Goal: Information Seeking & Learning: Check status

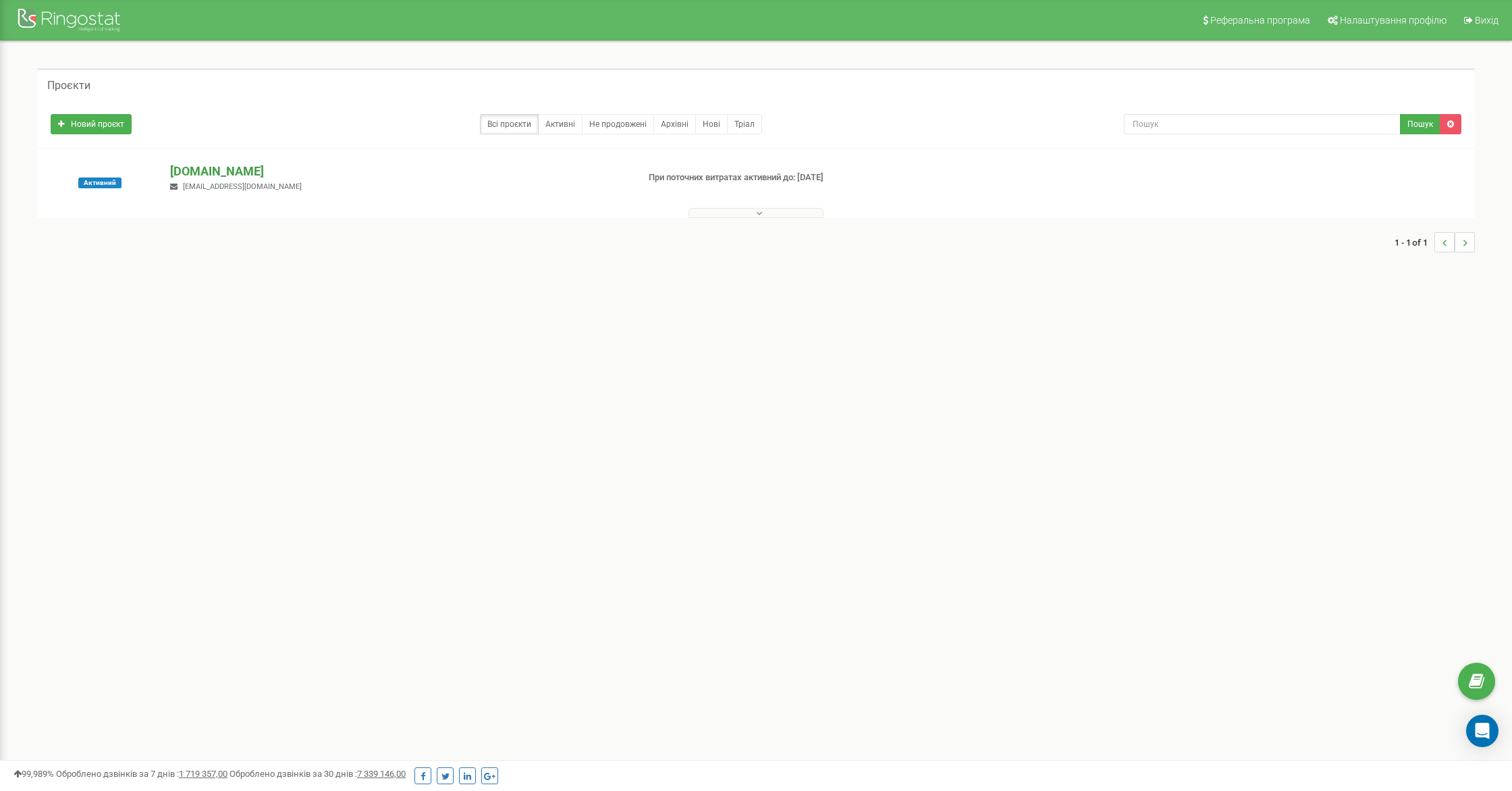
click at [196, 167] on p "[DOMAIN_NAME]" at bounding box center [398, 171] width 457 height 17
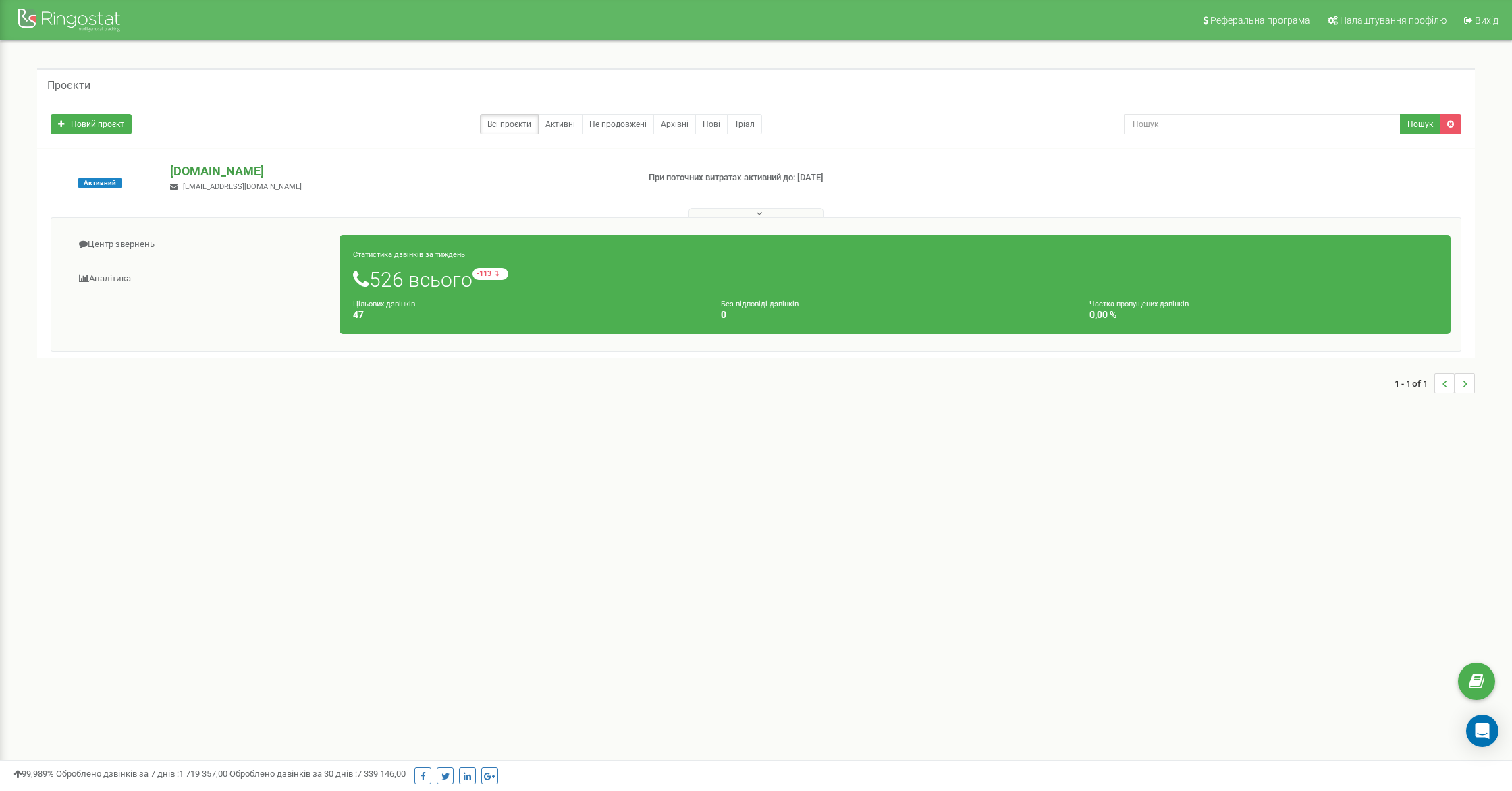
click at [187, 169] on p "[DOMAIN_NAME]" at bounding box center [398, 171] width 457 height 17
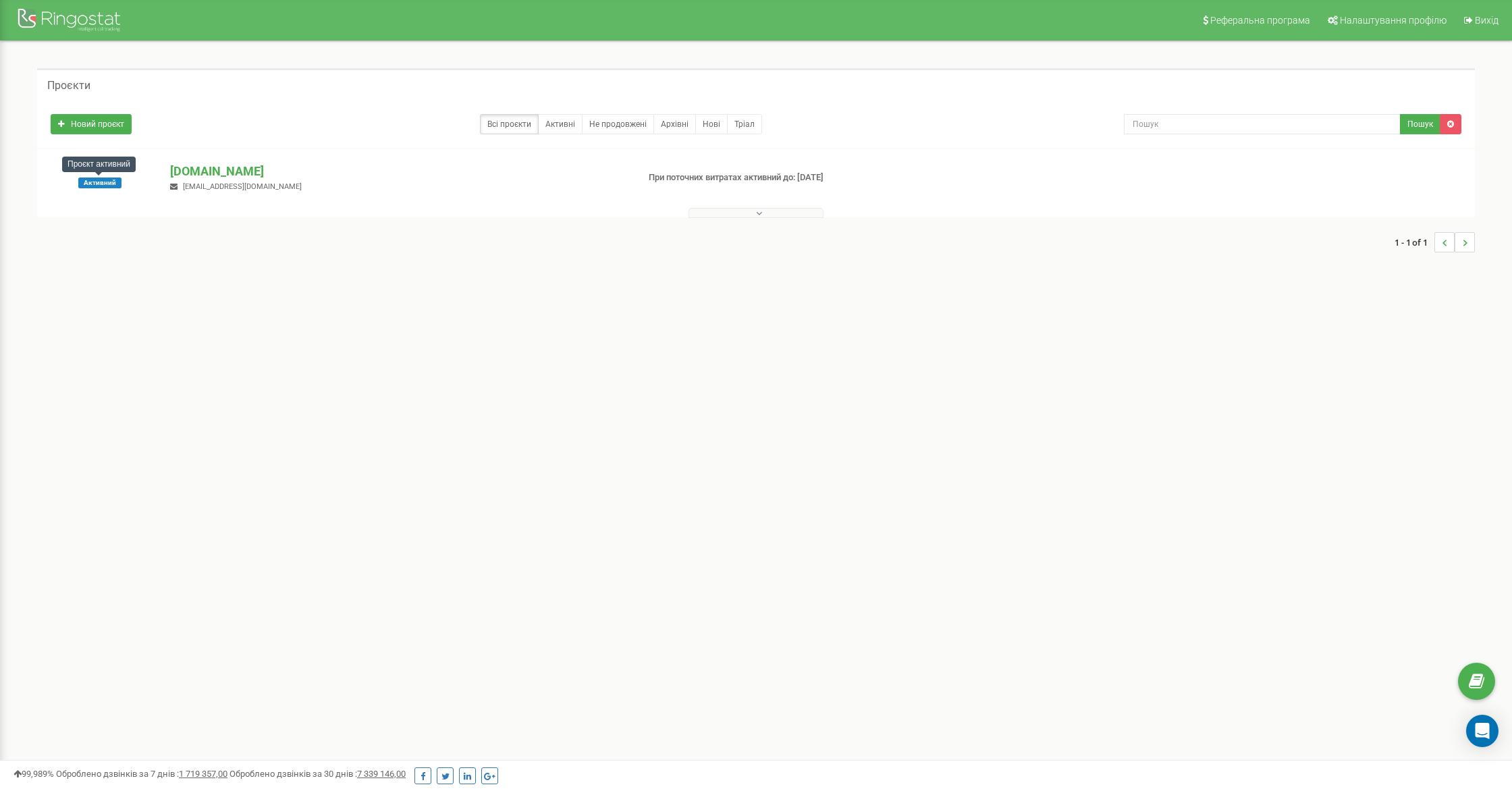
click at [100, 186] on span "Активний" at bounding box center [100, 183] width 43 height 11
click at [190, 170] on p "[DOMAIN_NAME]" at bounding box center [398, 171] width 457 height 17
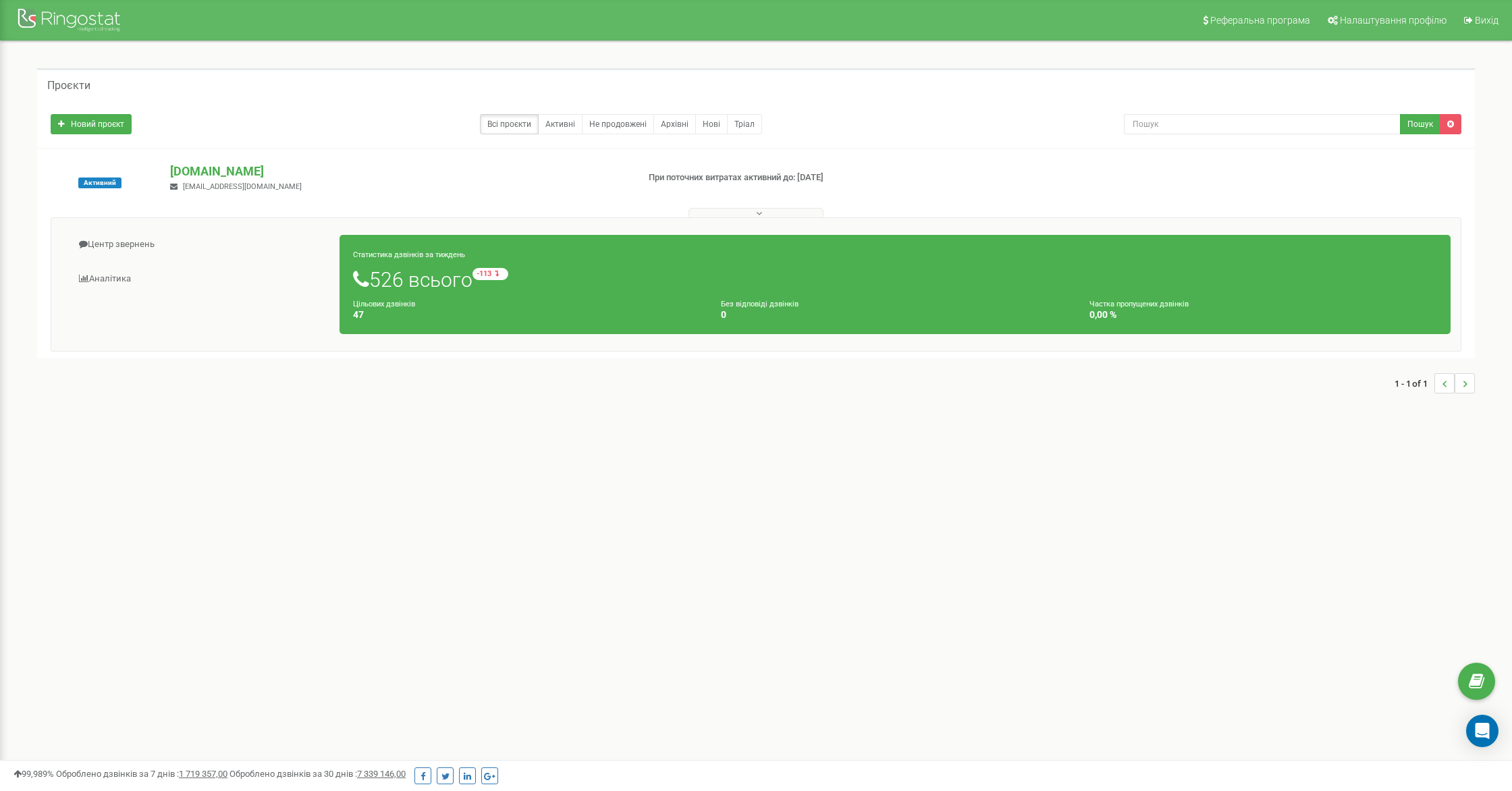
scroll to position [19, 0]
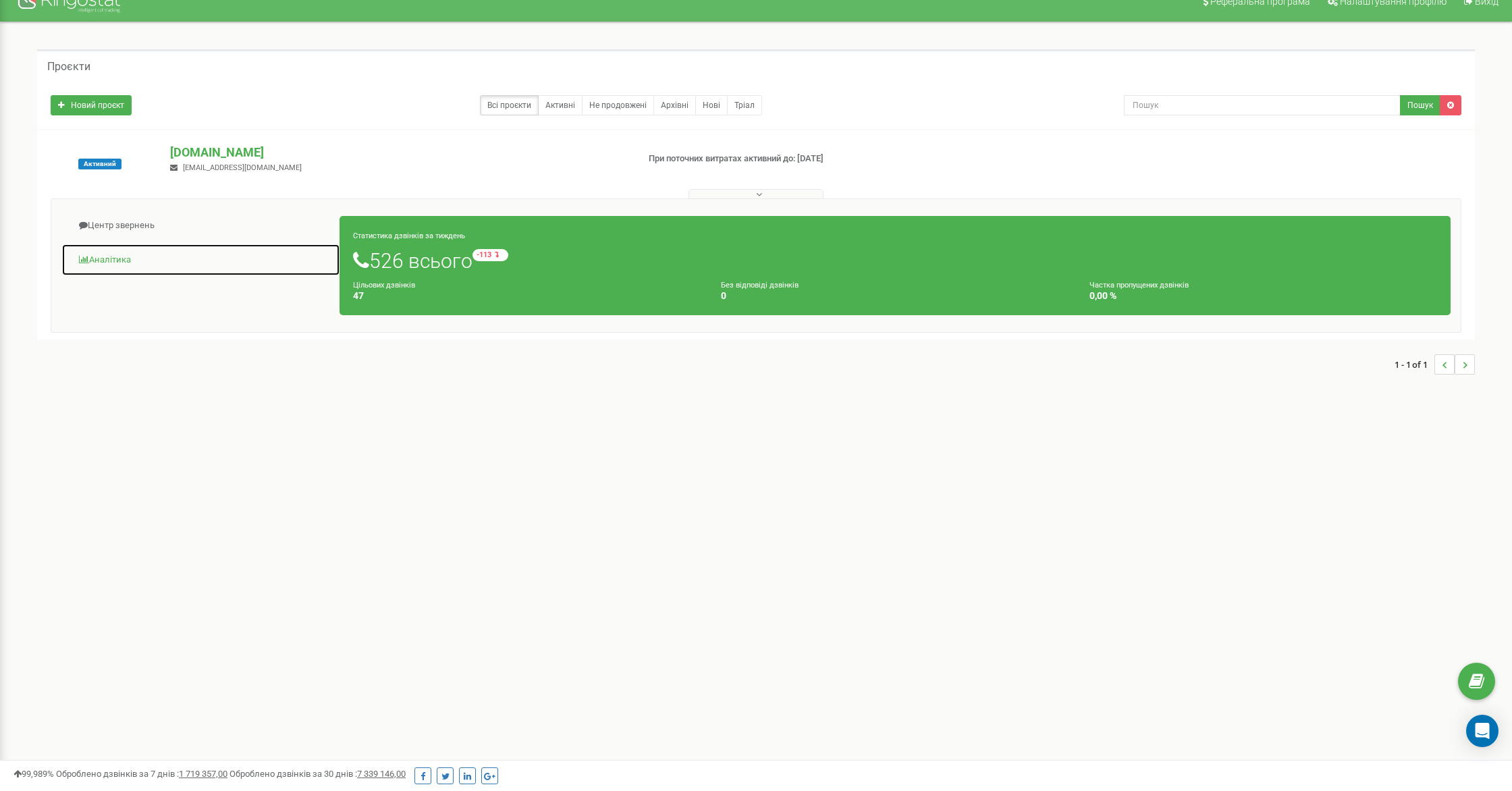
click at [111, 263] on link "Аналiтика" at bounding box center [201, 260] width 279 height 33
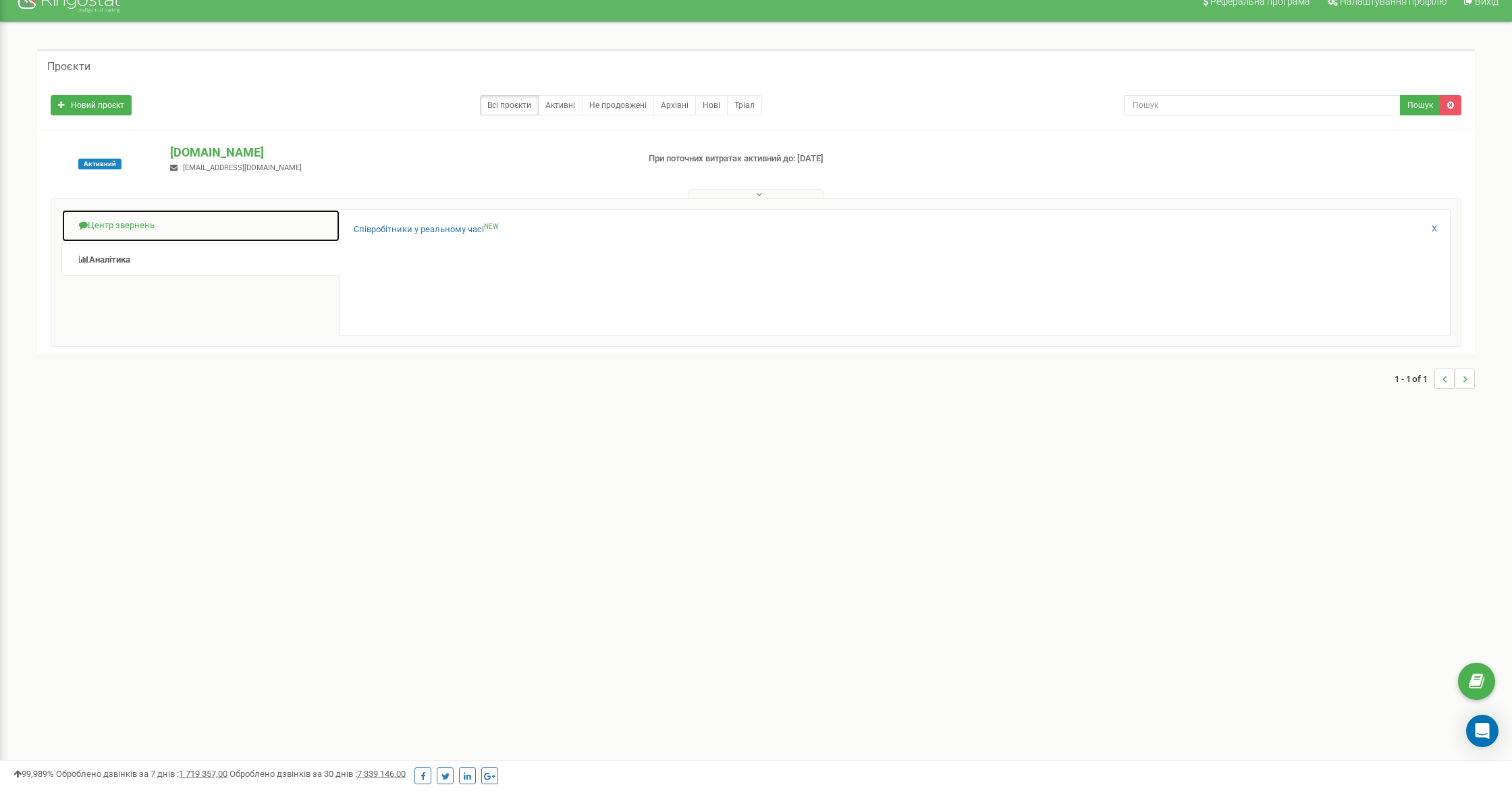
click at [121, 224] on link "Центр звернень" at bounding box center [201, 226] width 279 height 33
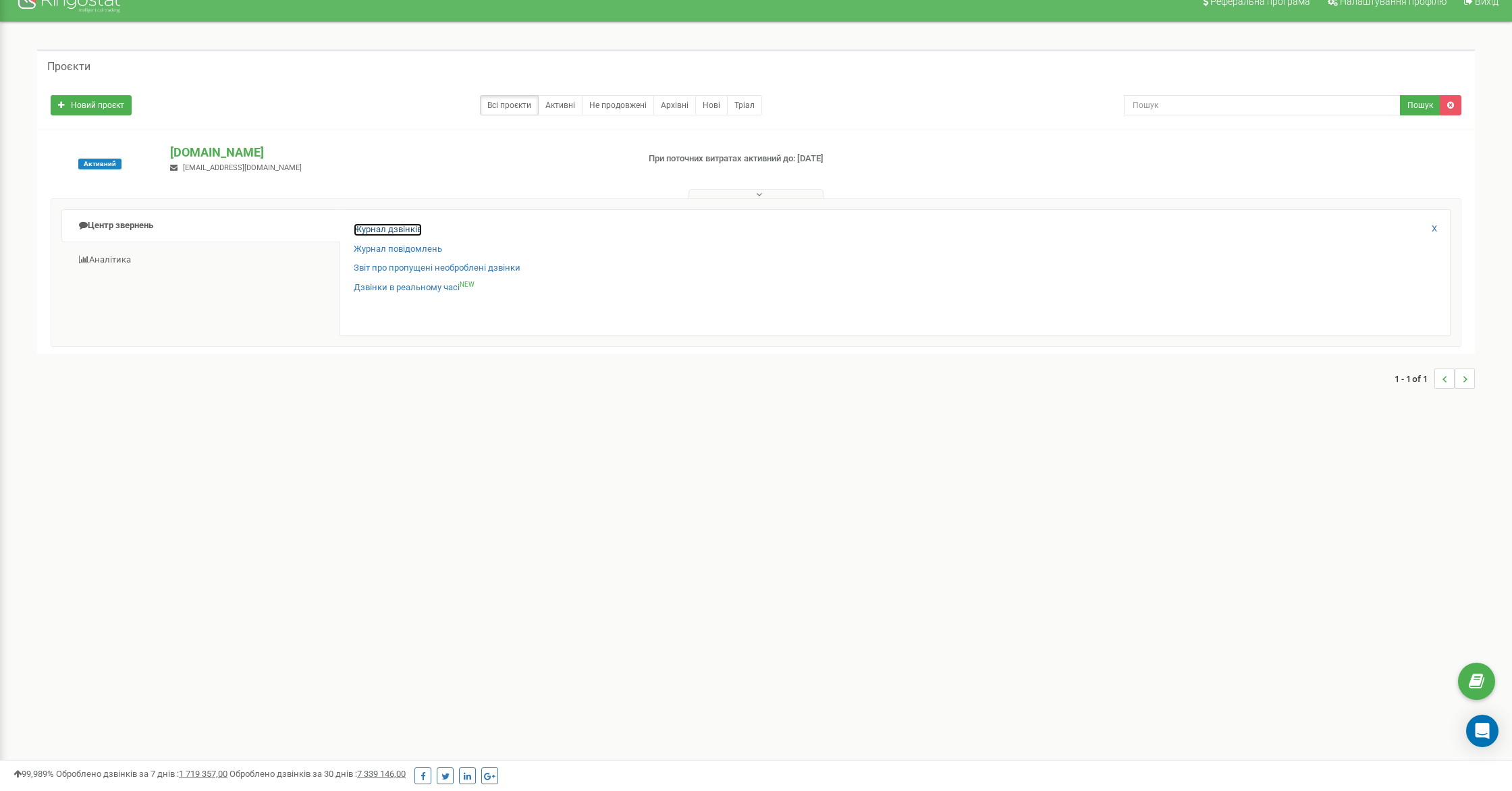
click at [382, 231] on link "Журнал дзвінків" at bounding box center [388, 230] width 68 height 13
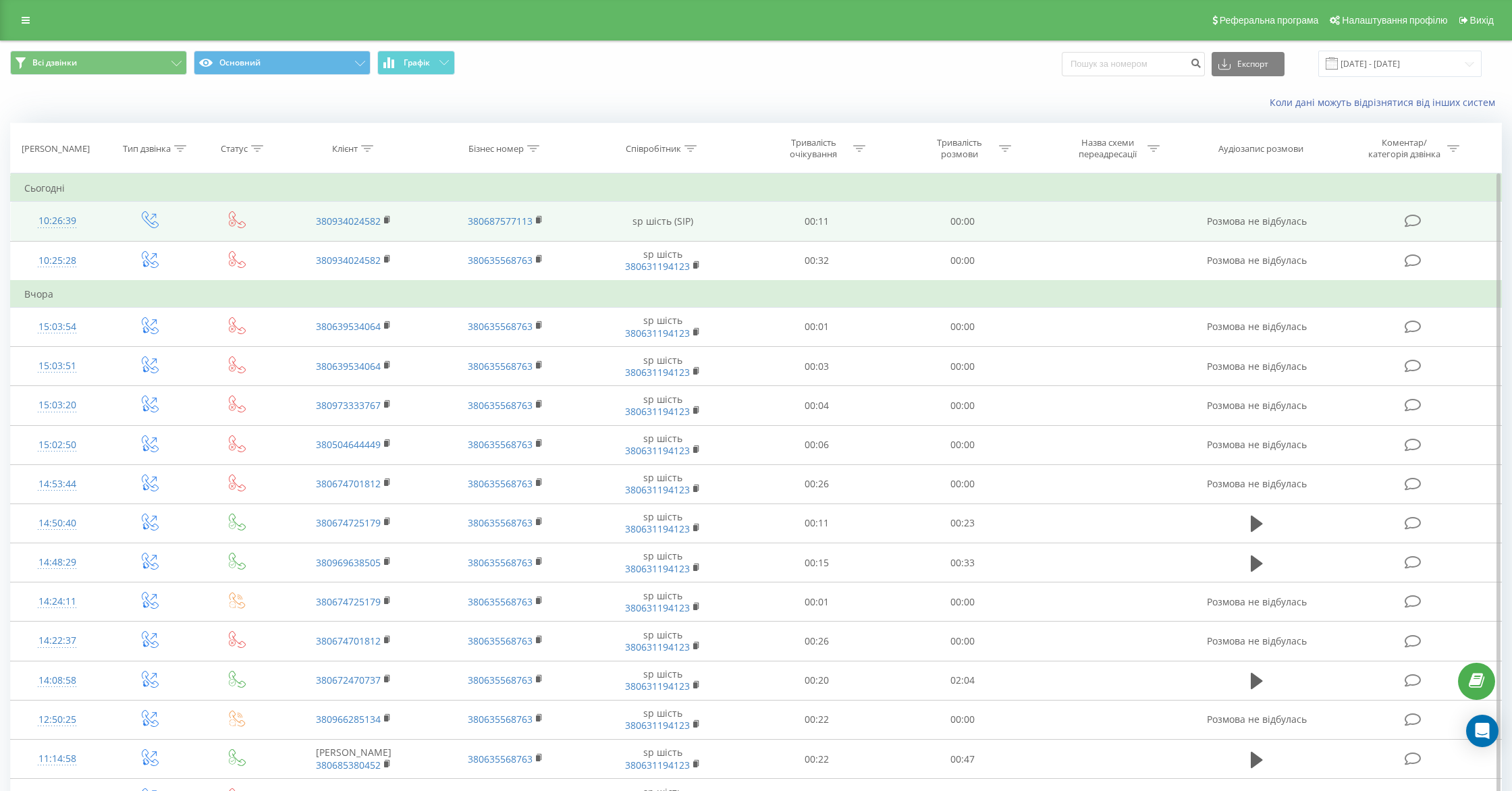
scroll to position [1, 0]
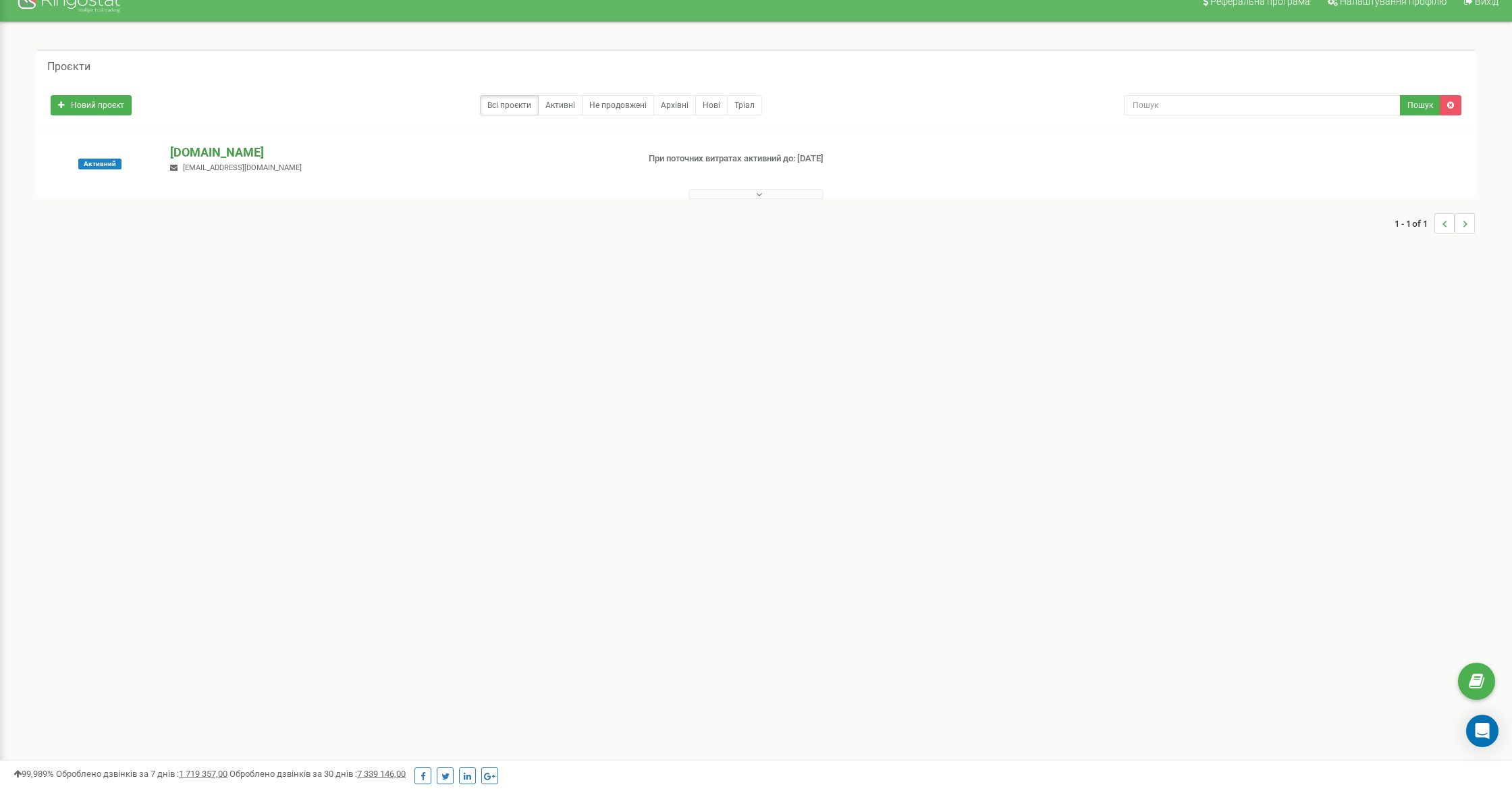
click at [214, 157] on p "[DOMAIN_NAME]" at bounding box center [398, 152] width 457 height 17
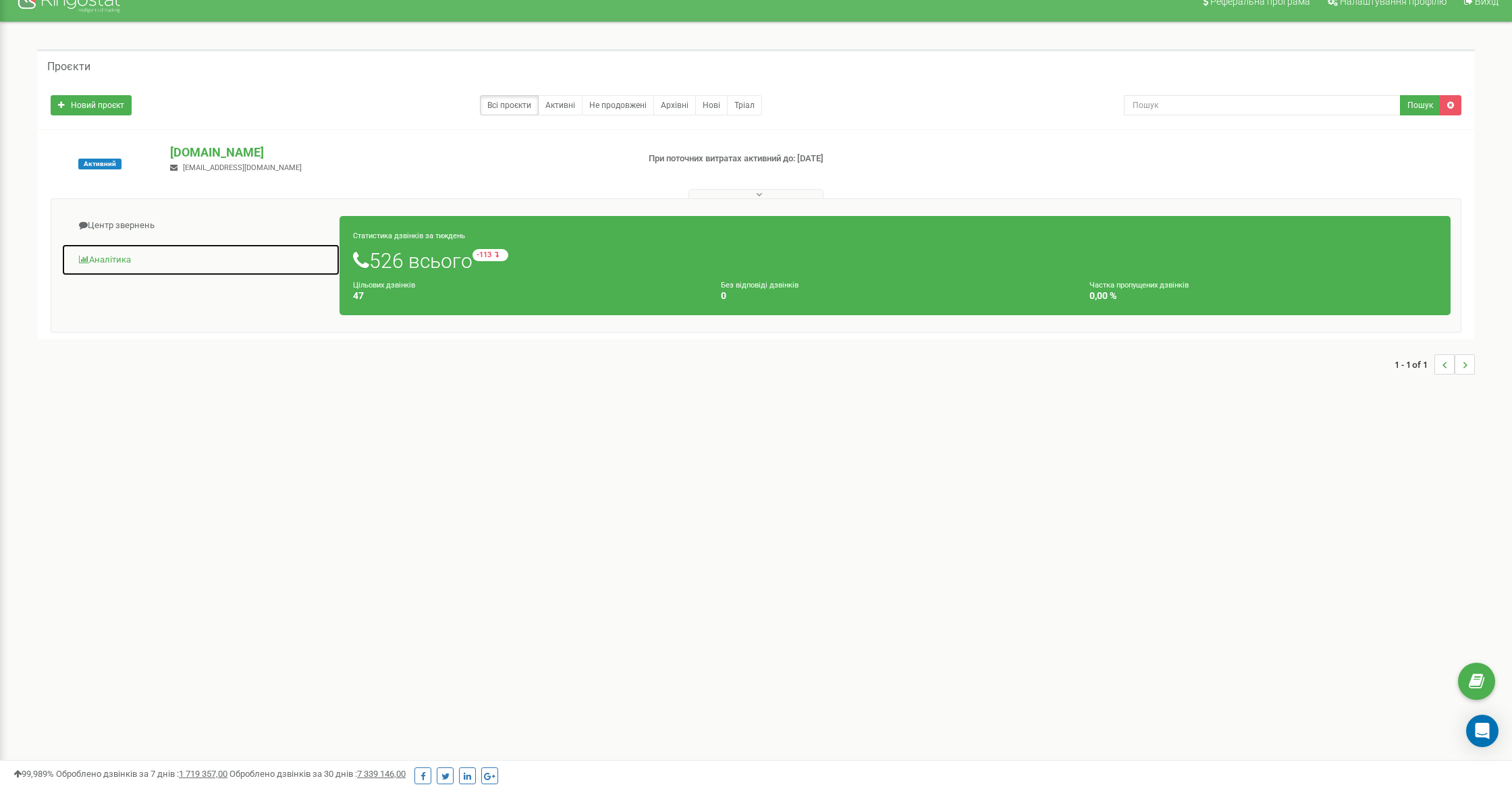
click at [116, 257] on link "Аналiтика" at bounding box center [201, 260] width 279 height 33
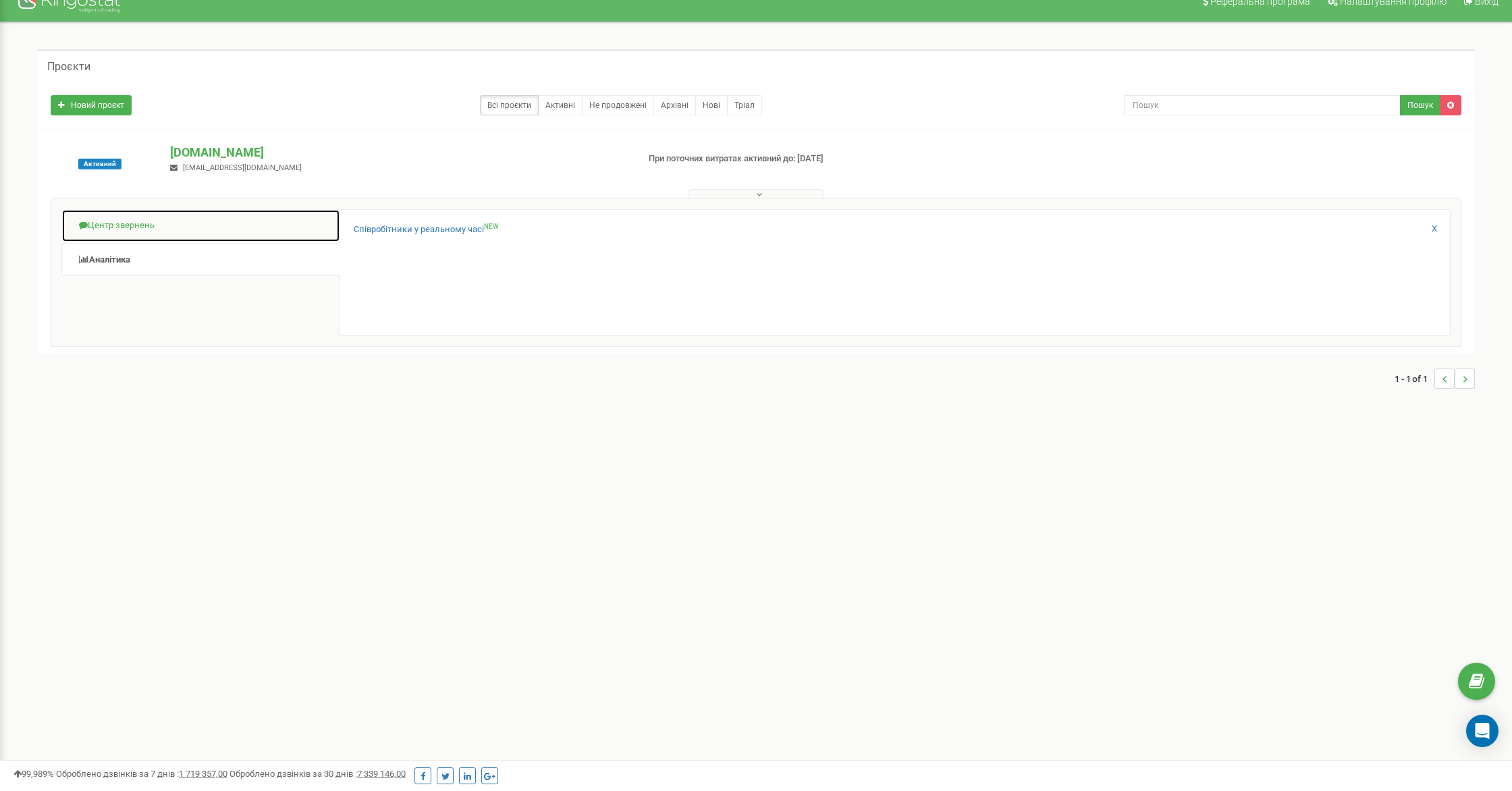
click at [131, 226] on link "Центр звернень" at bounding box center [201, 226] width 279 height 33
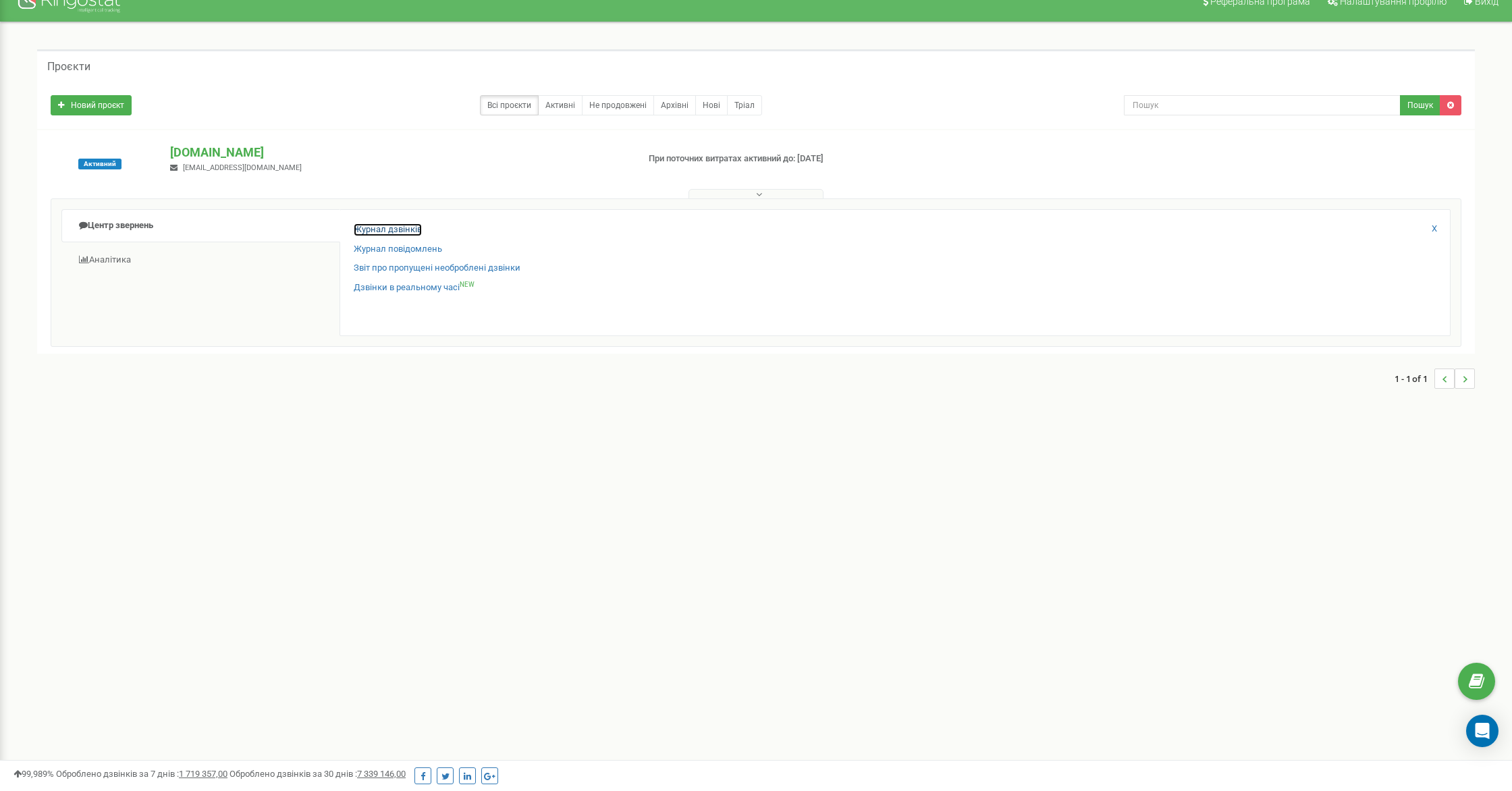
click at [391, 227] on link "Журнал дзвінків" at bounding box center [388, 230] width 68 height 13
click at [395, 229] on link "Журнал дзвінків" at bounding box center [388, 230] width 68 height 13
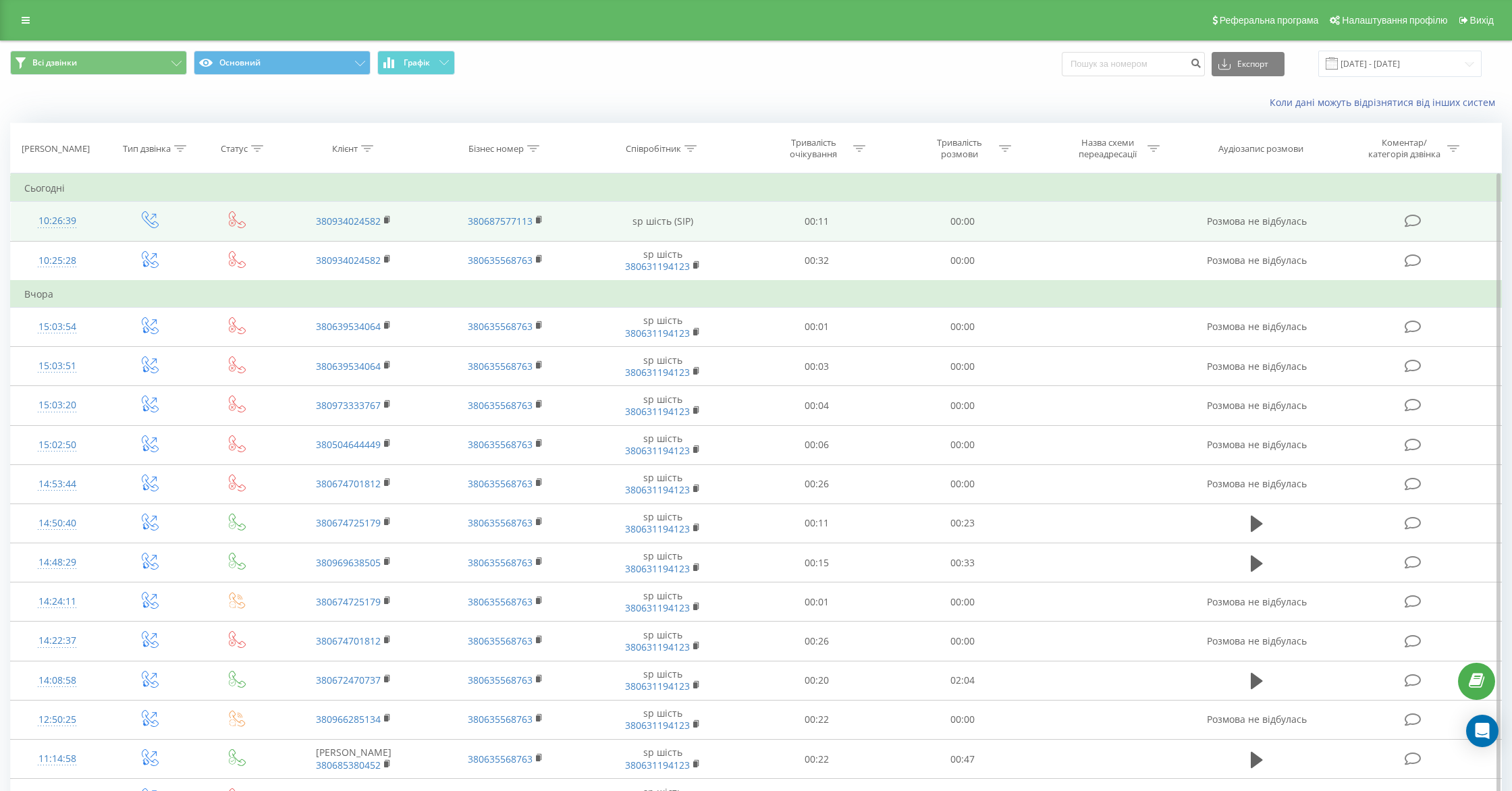
scroll to position [1, 0]
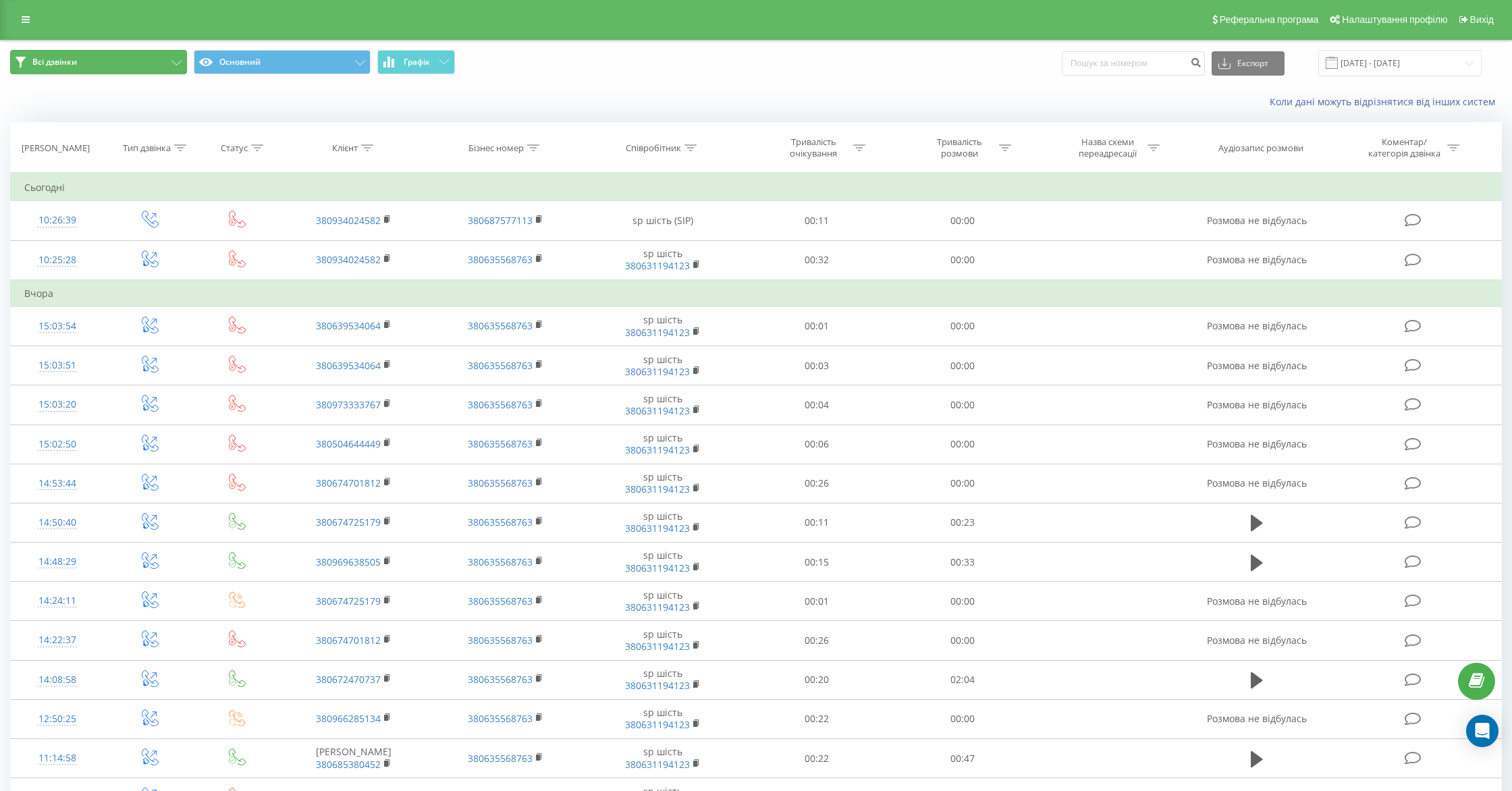
click at [173, 60] on icon at bounding box center [176, 63] width 10 height 6
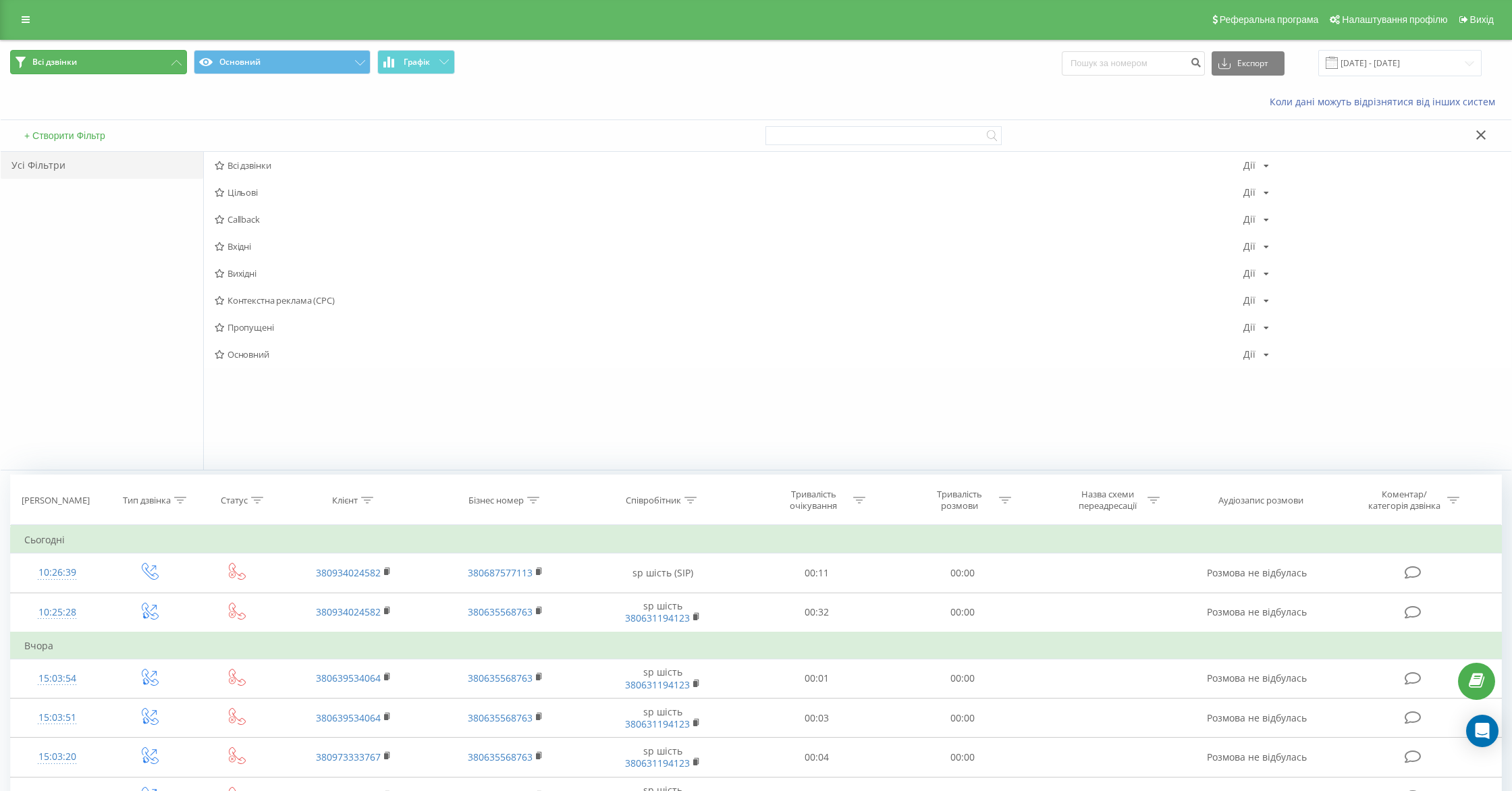
click at [173, 60] on icon at bounding box center [176, 63] width 10 height 6
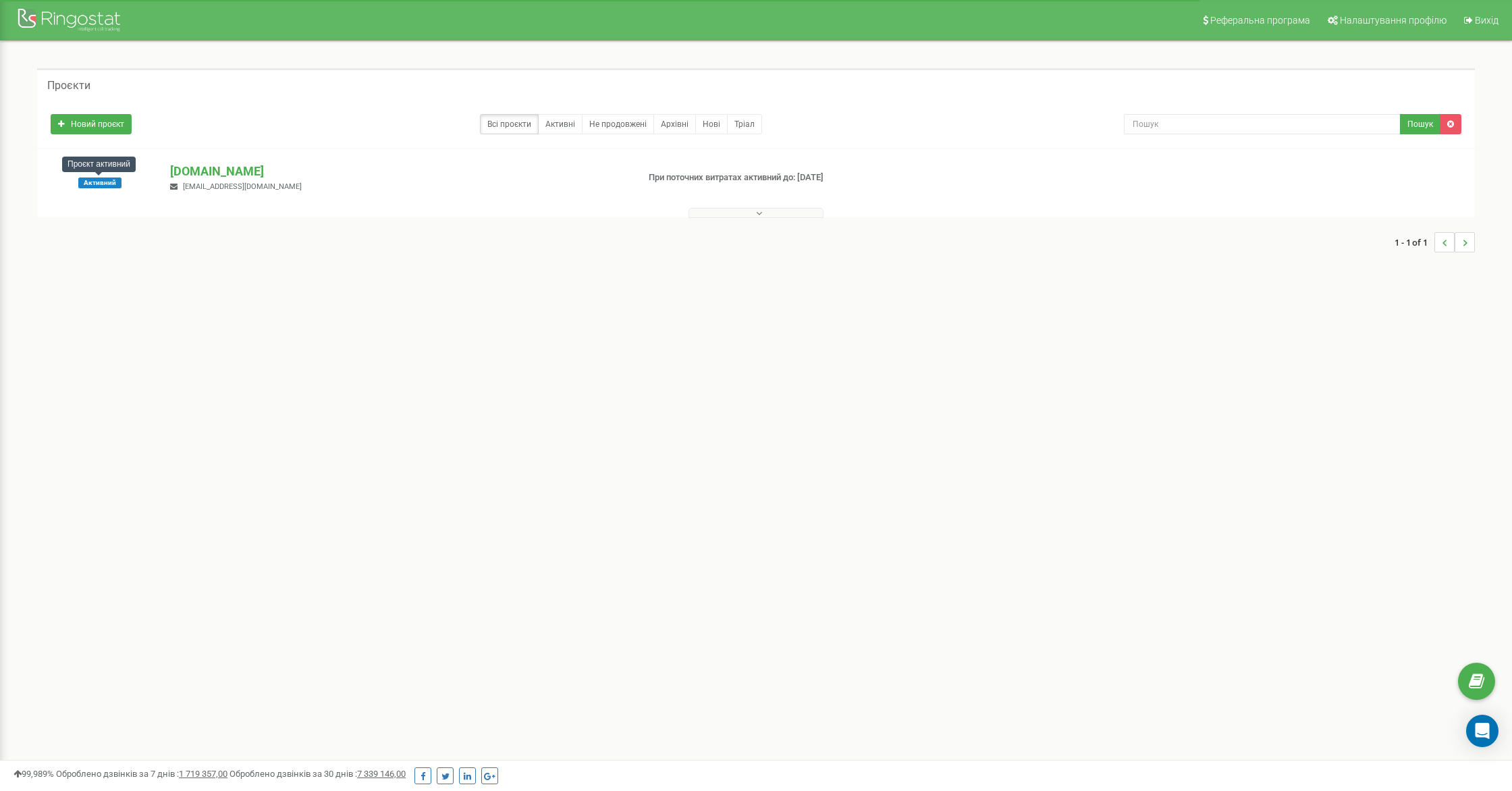
click at [103, 186] on span "Активний" at bounding box center [100, 183] width 43 height 11
click at [203, 170] on p "[DOMAIN_NAME]" at bounding box center [398, 171] width 457 height 17
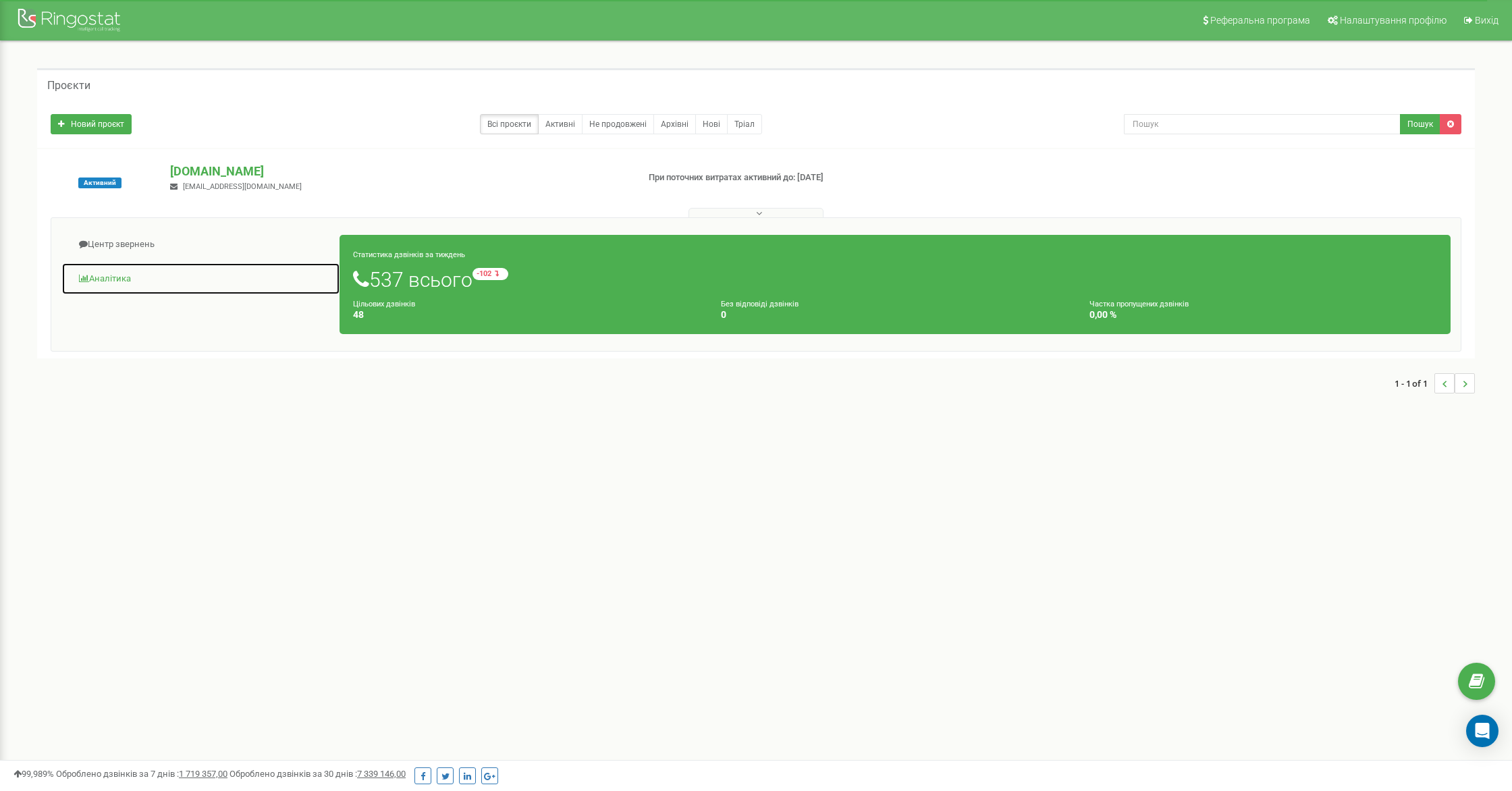
click at [114, 279] on link "Аналiтика" at bounding box center [201, 279] width 279 height 33
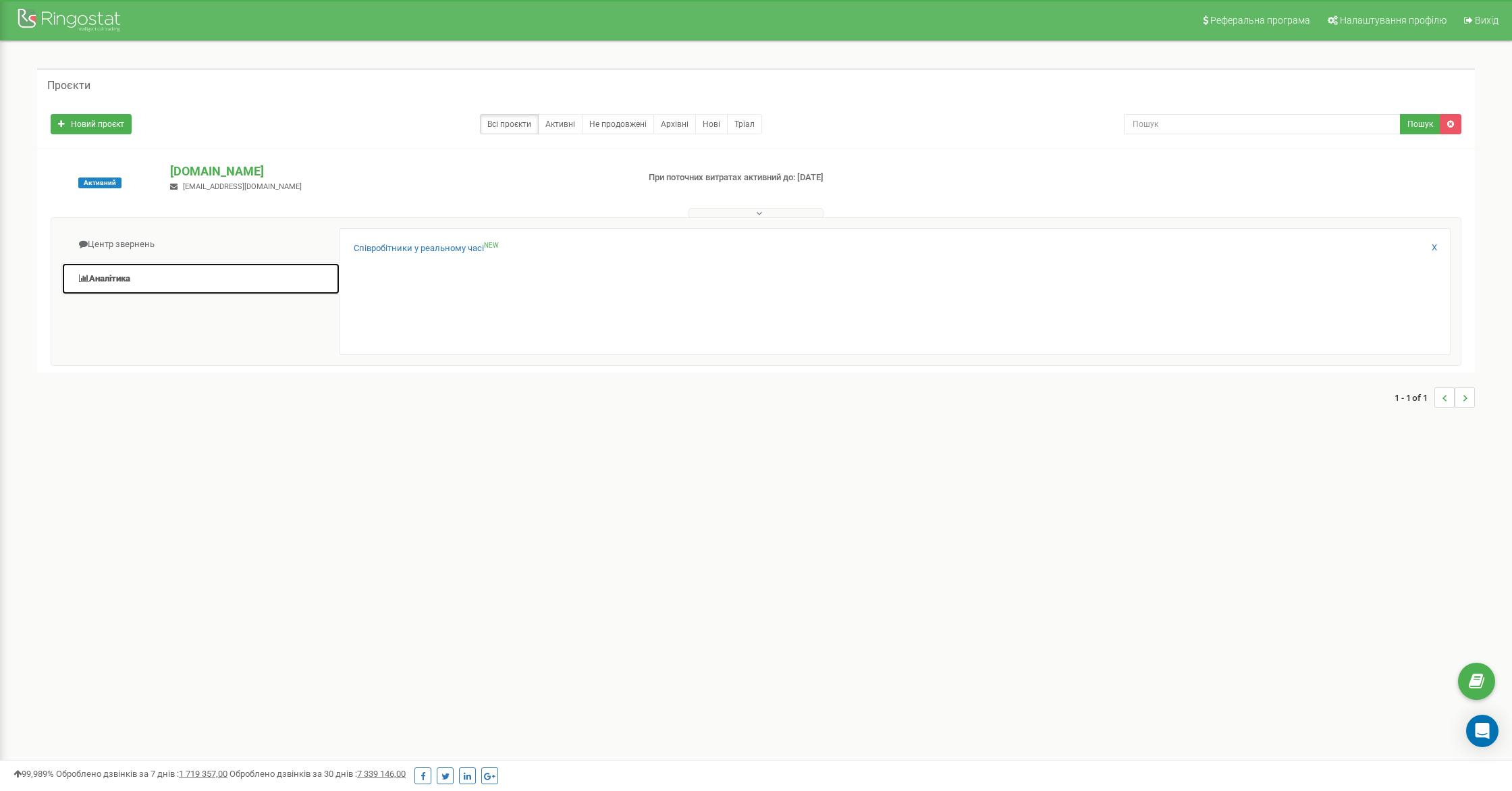
click at [125, 280] on link "Аналiтика" at bounding box center [201, 279] width 279 height 33
click at [134, 242] on link "Центр звернень" at bounding box center [201, 244] width 279 height 33
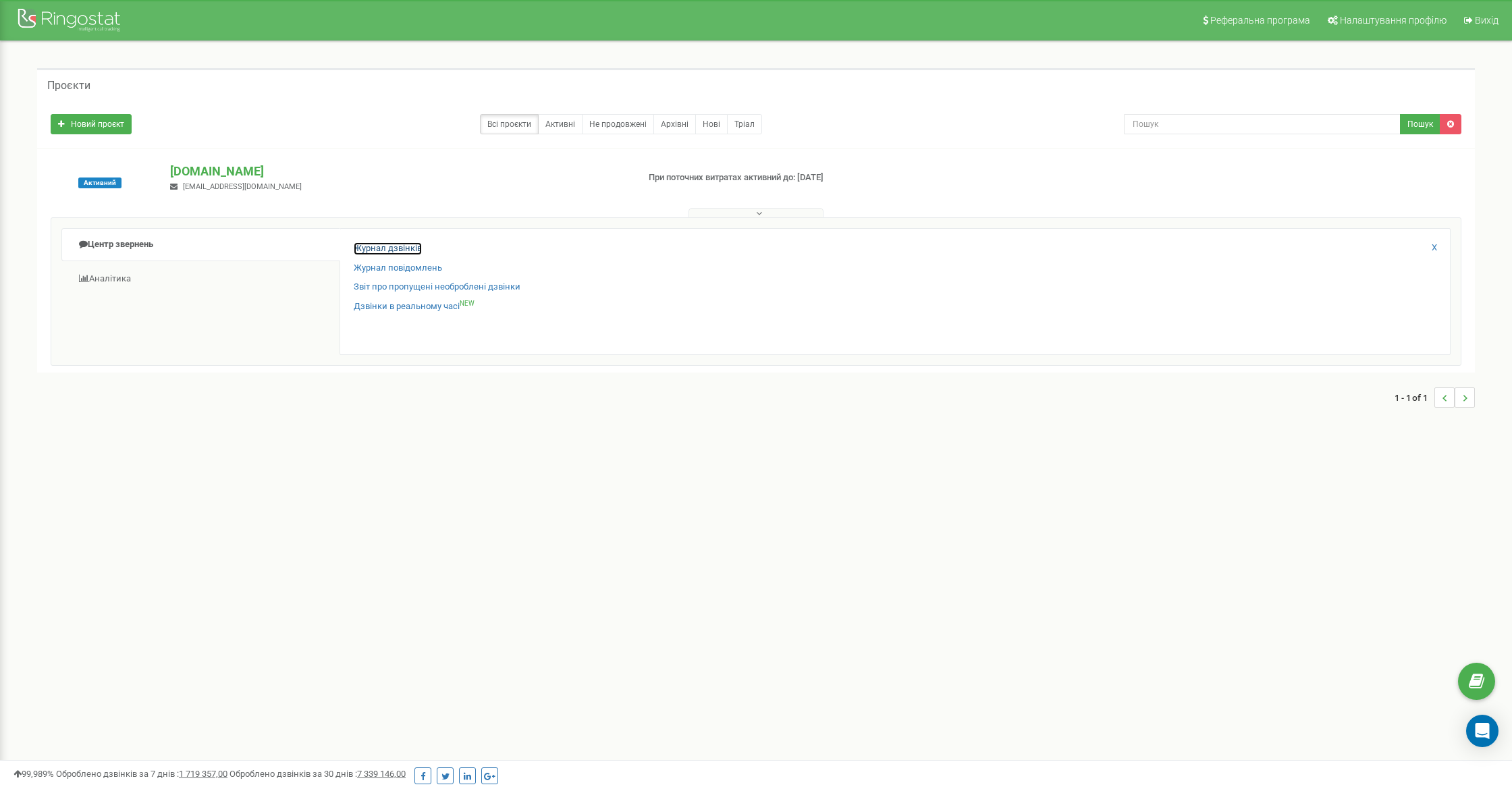
click at [385, 247] on link "Журнал дзвінків" at bounding box center [388, 249] width 68 height 13
